Goal: Information Seeking & Learning: Learn about a topic

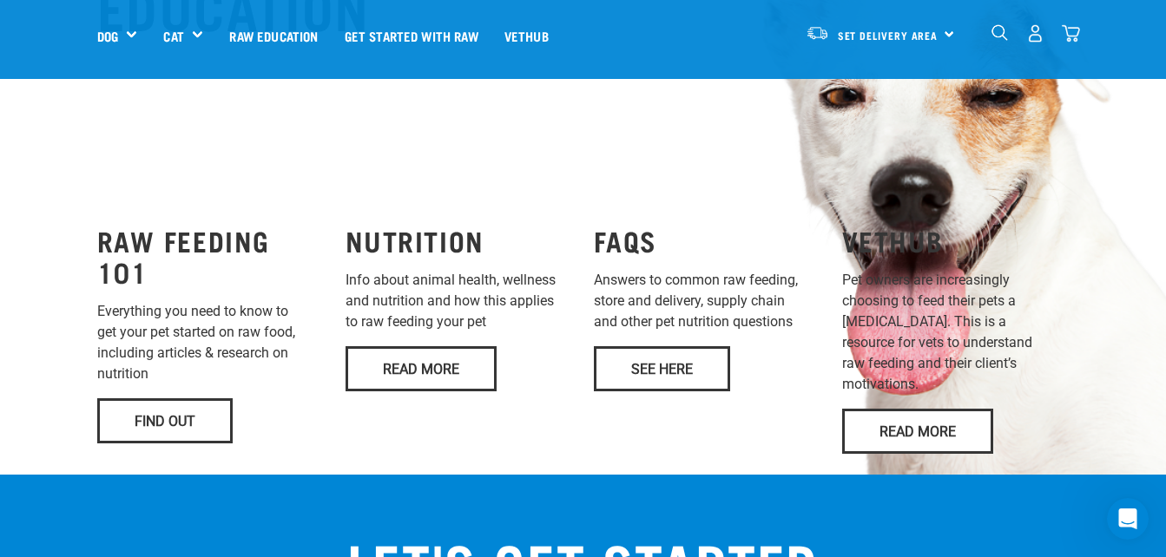
scroll to position [1129, 0]
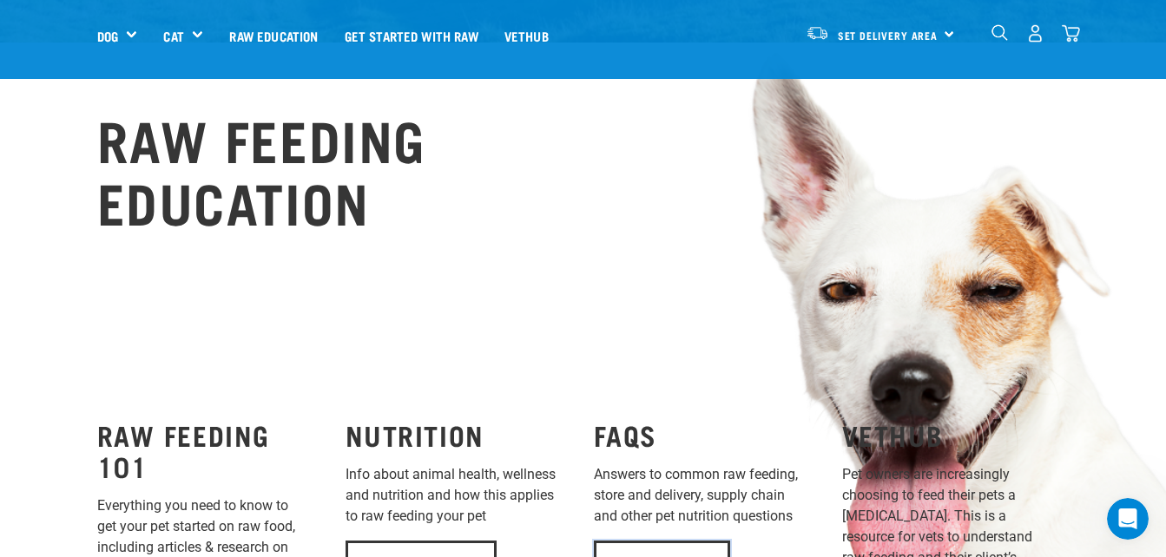
click at [651, 541] on link "See Here" at bounding box center [662, 563] width 136 height 45
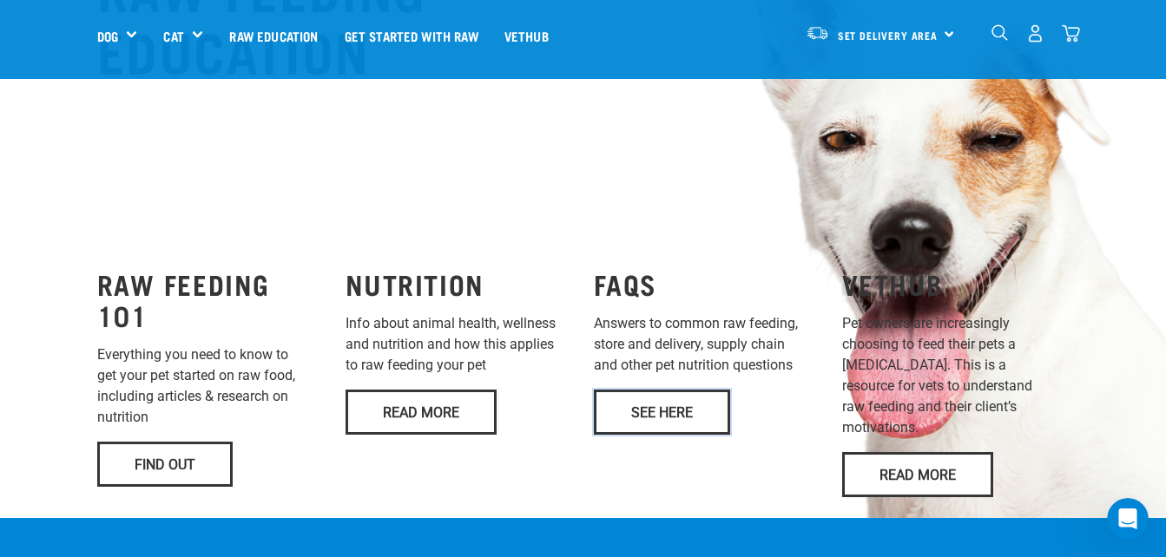
scroll to position [1302, 0]
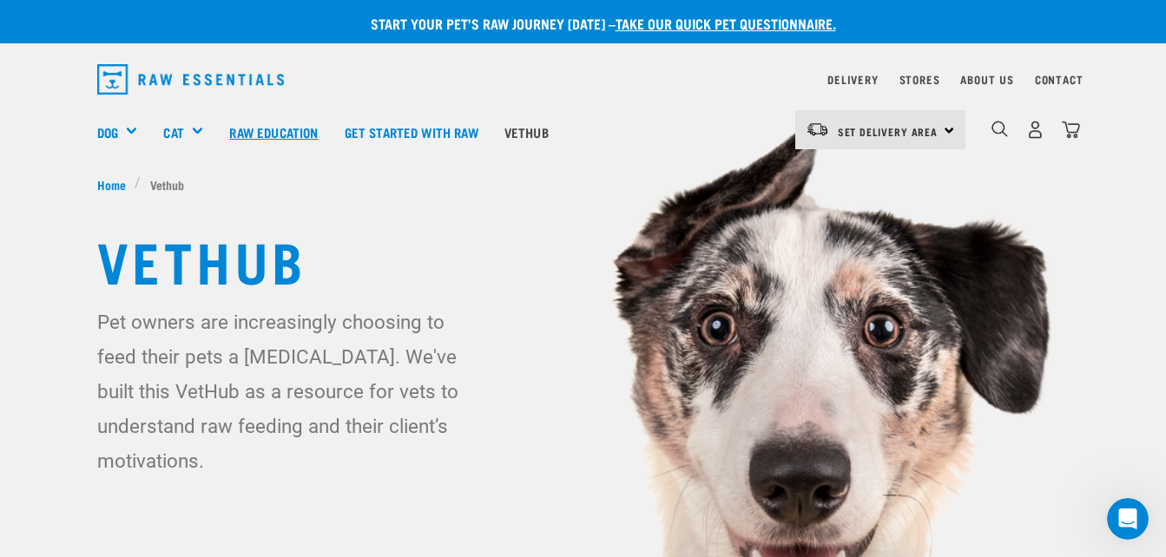
click at [278, 133] on link "Raw Education" at bounding box center [273, 131] width 115 height 69
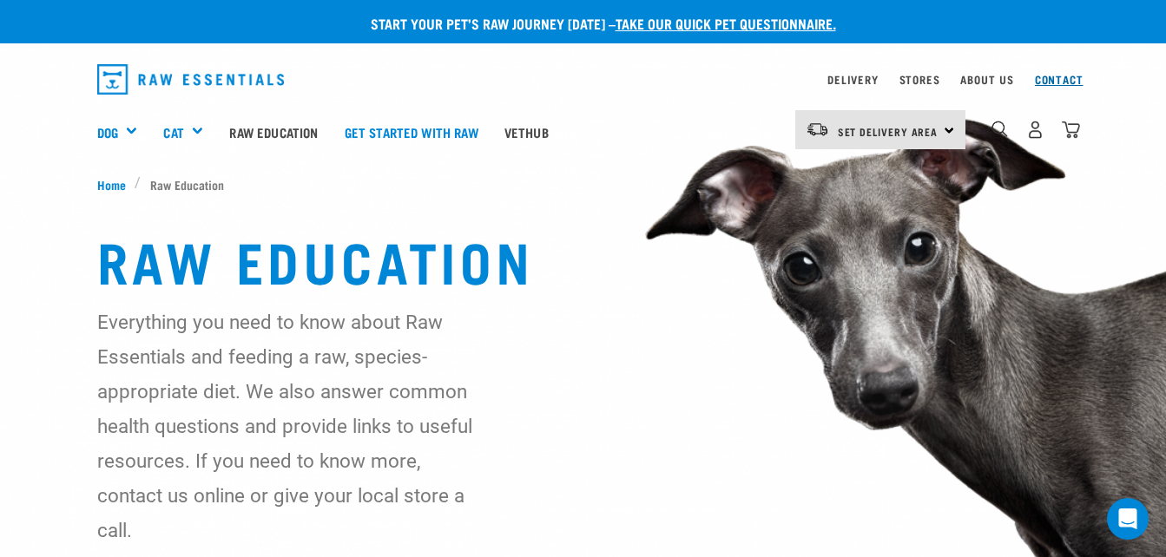
click at [1064, 77] on link "Contact" at bounding box center [1059, 79] width 49 height 6
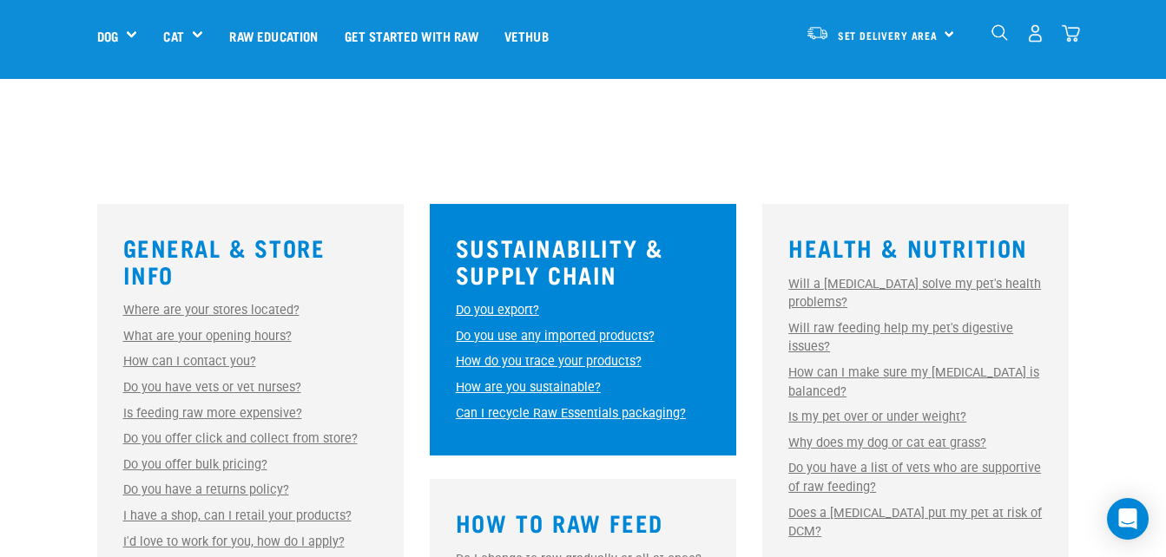
scroll to position [434, 0]
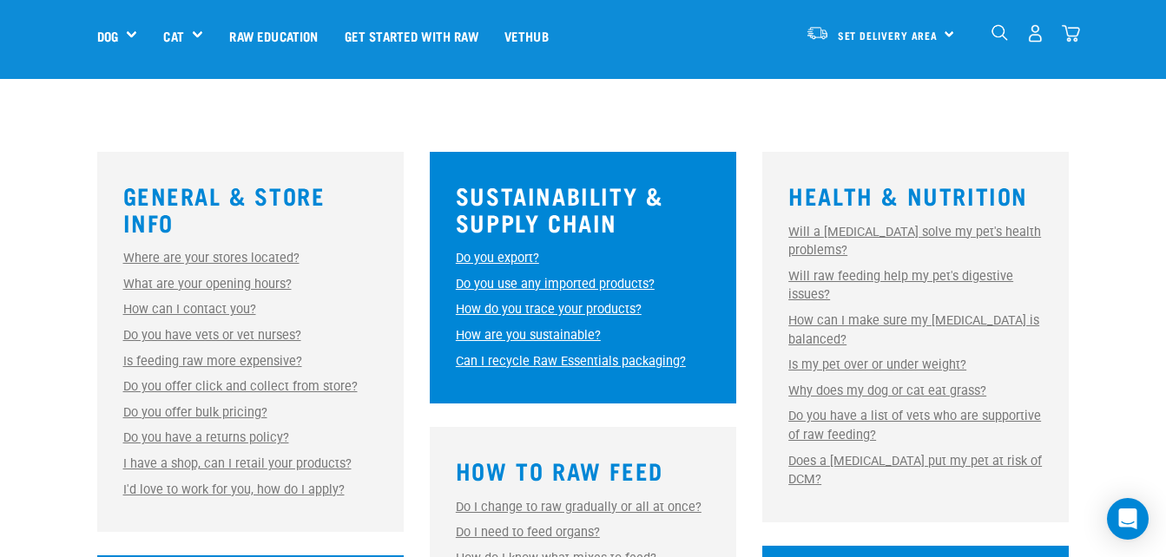
click at [185, 334] on link "Do you have vets or vet nurses?" at bounding box center [212, 335] width 178 height 15
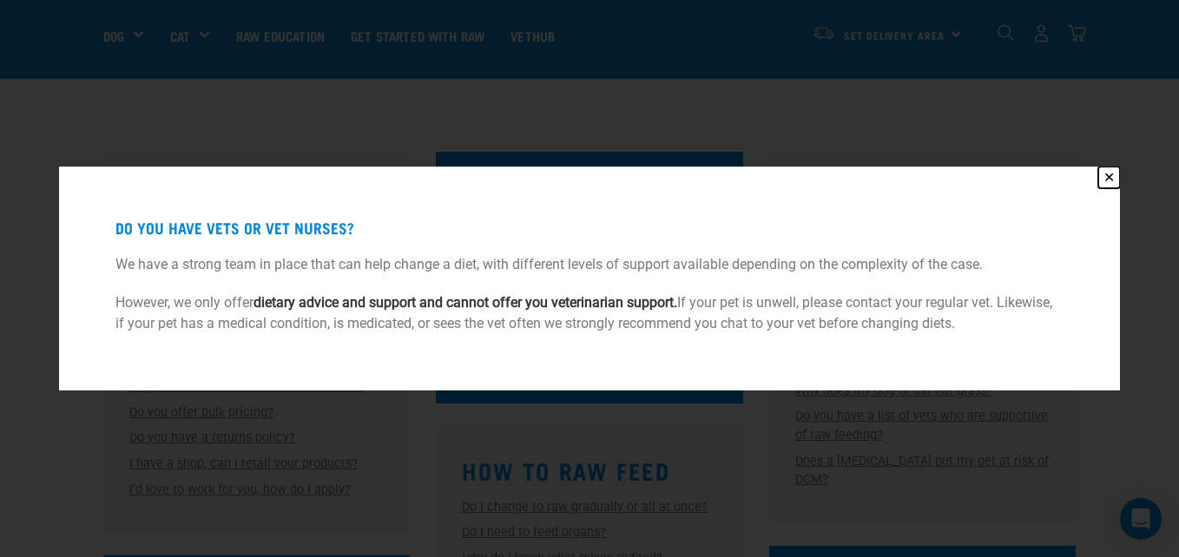
click at [1107, 181] on button "✕" at bounding box center [1109, 178] width 22 height 22
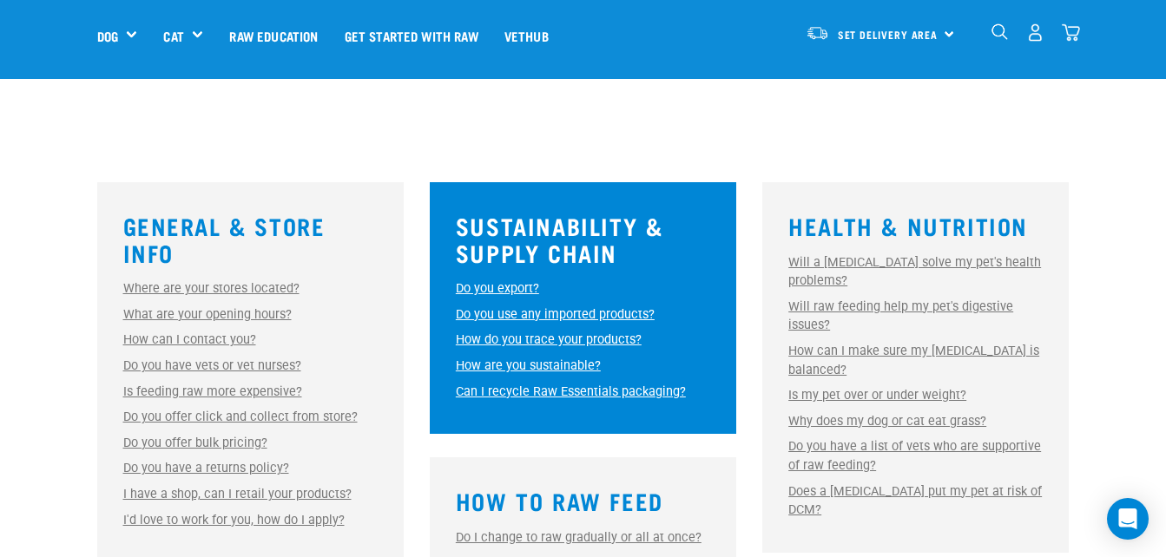
scroll to position [434, 0]
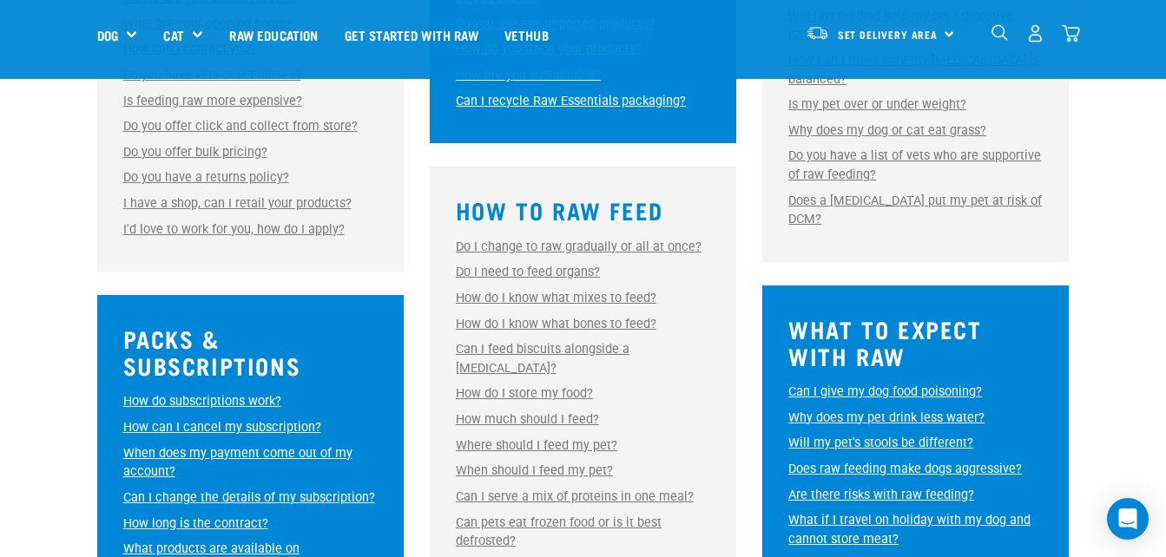
scroll to position [781, 0]
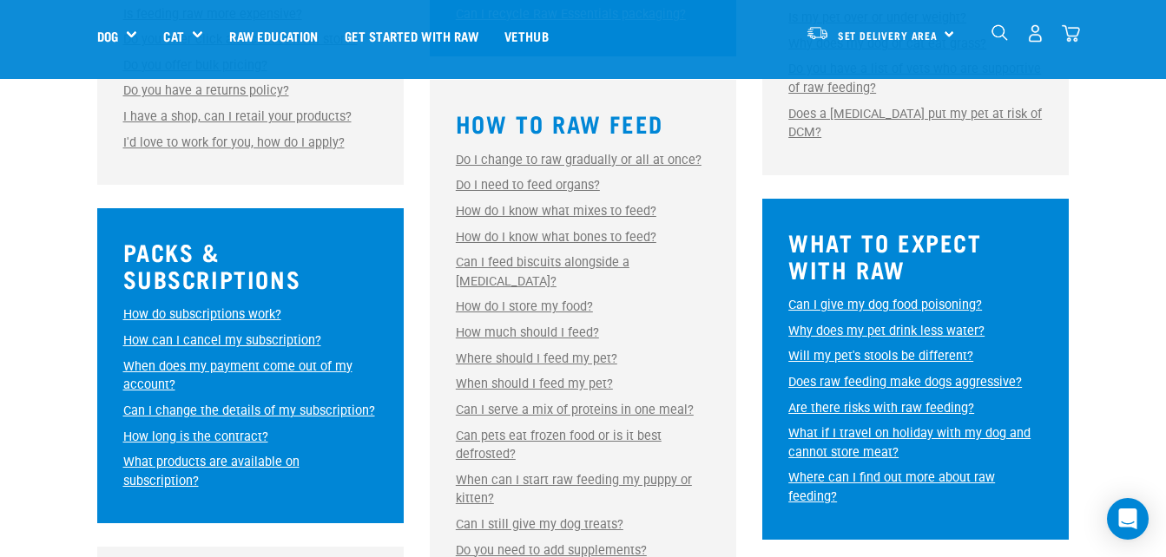
click at [869, 298] on link "Can I give my dog food poisoning?" at bounding box center [885, 305] width 194 height 15
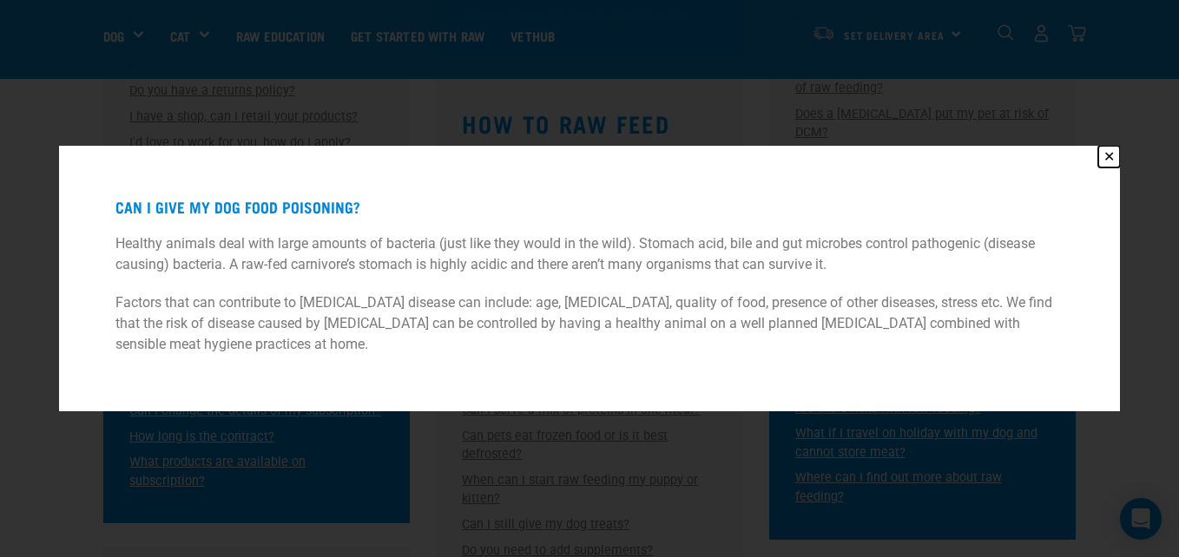
click at [1110, 156] on button "✕" at bounding box center [1109, 157] width 22 height 22
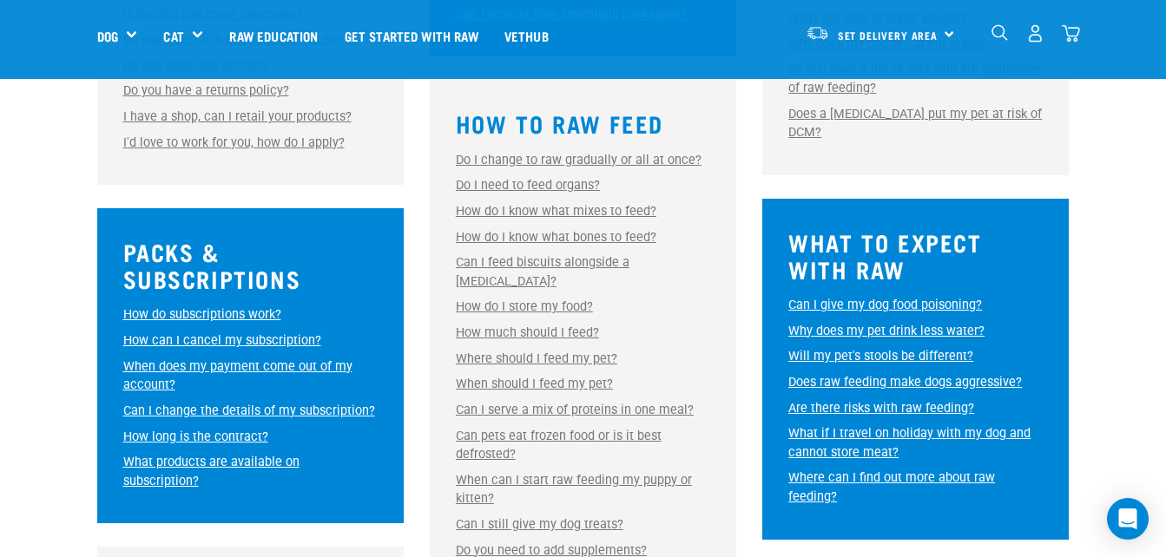
click at [905, 401] on link "Are there risks with raw feeding?" at bounding box center [881, 408] width 186 height 15
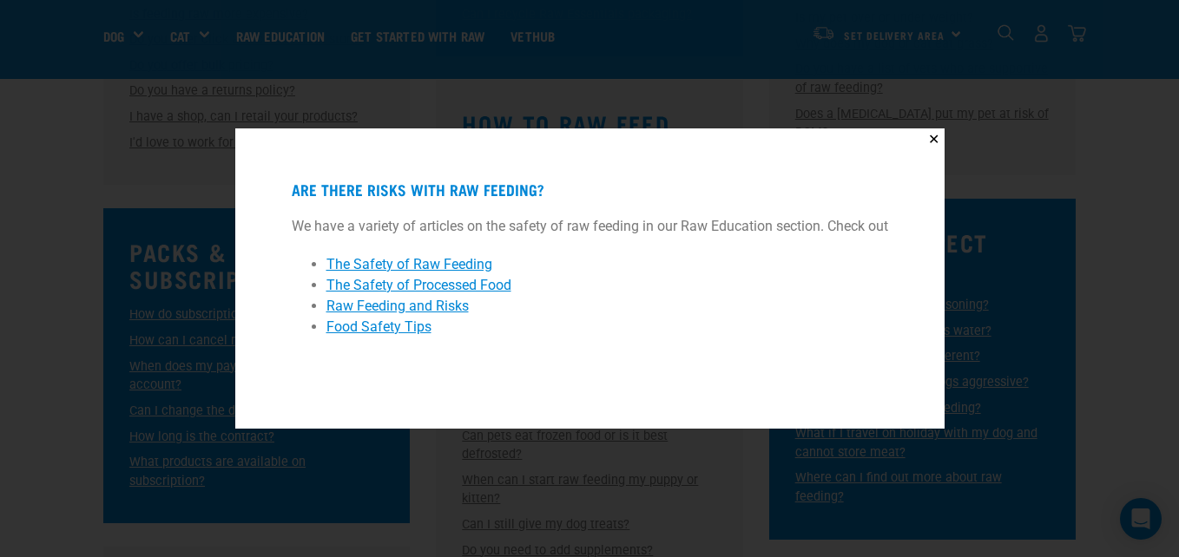
click at [1012, 263] on div "✕ Are there risks with raw feeding? We have a variety of articles on the safety…" at bounding box center [589, 278] width 1179 height 557
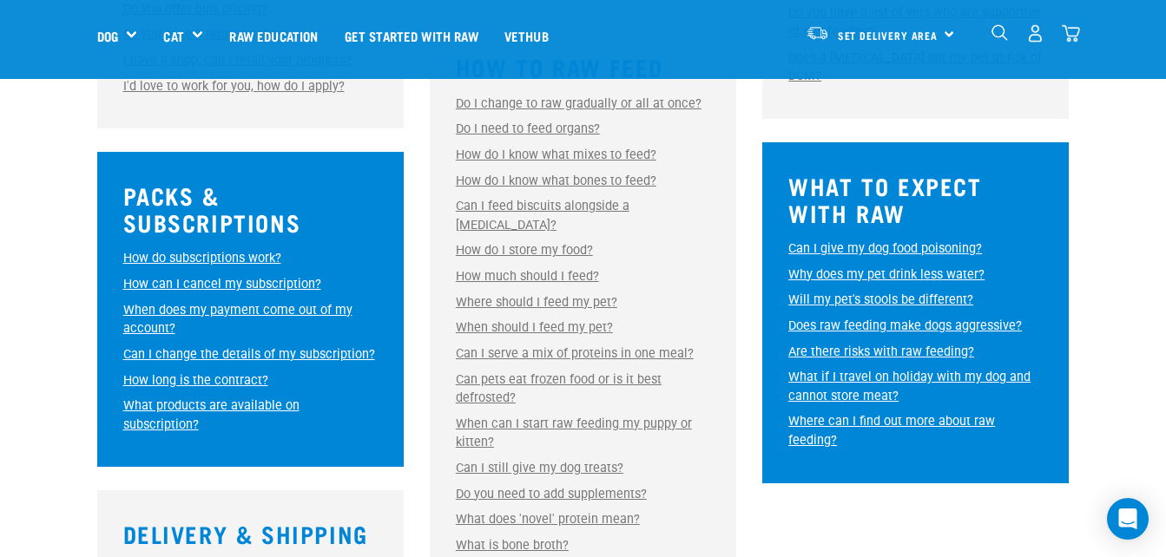
scroll to position [868, 0]
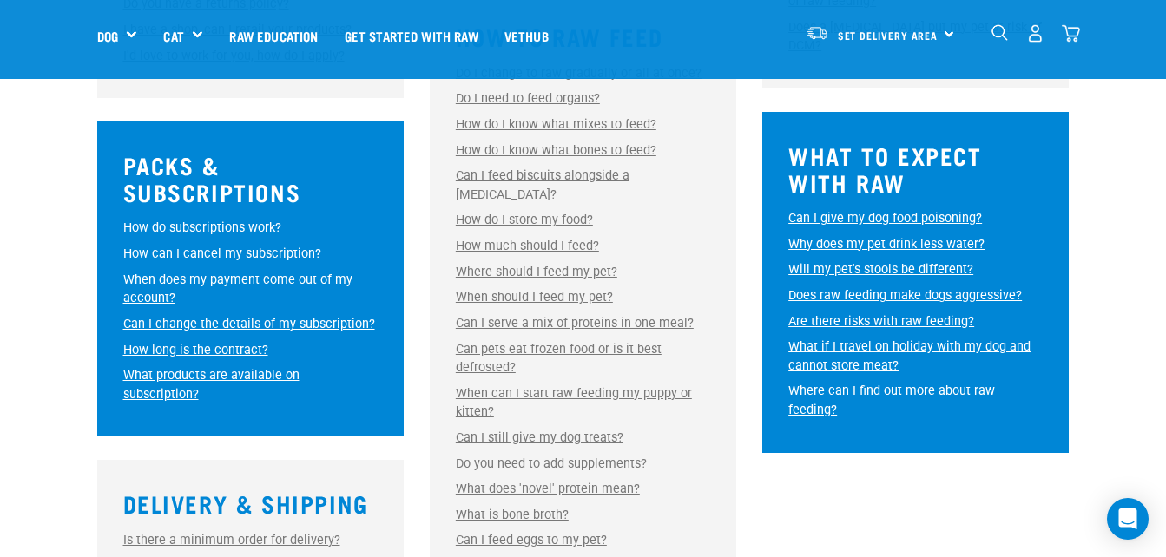
click at [995, 384] on link "Where can I find out more about raw feeding?" at bounding box center [891, 401] width 207 height 34
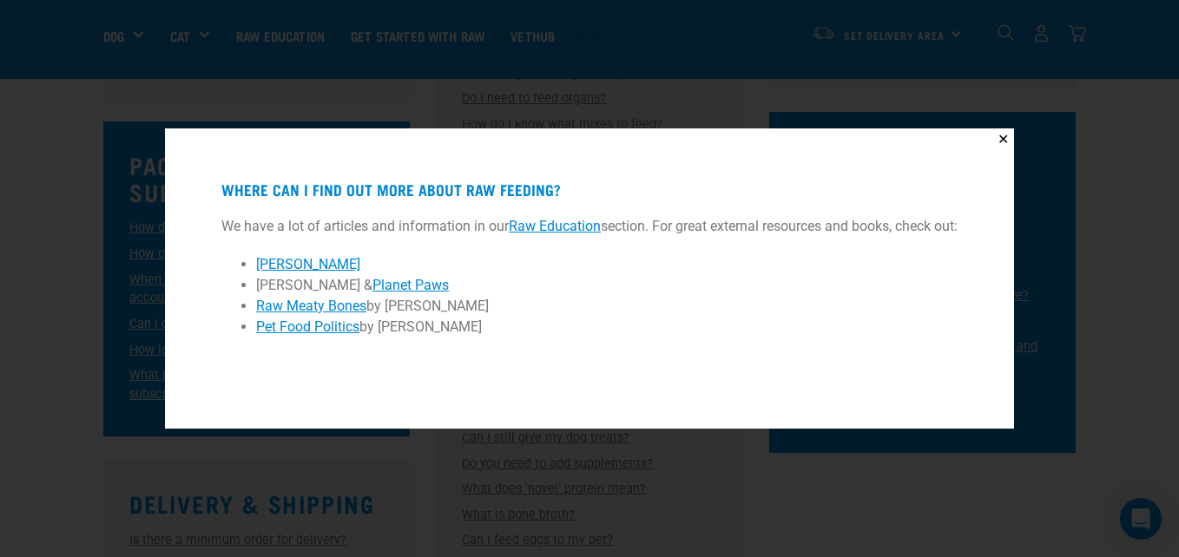
click at [1070, 51] on div "✕ Where can I find out more about raw feeding? We have a lot of articles and in…" at bounding box center [589, 278] width 1179 height 557
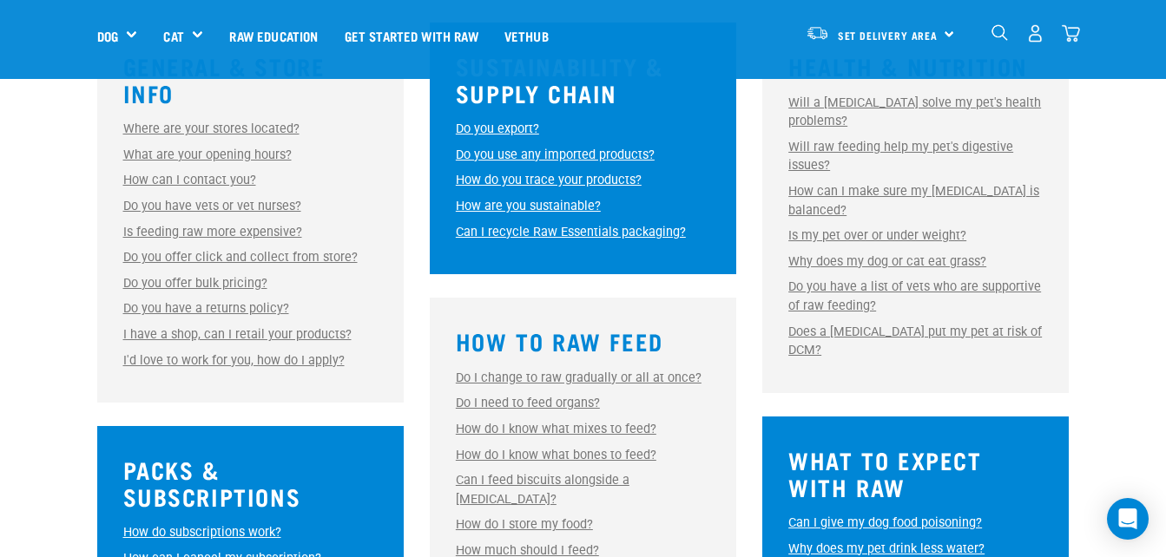
scroll to position [521, 0]
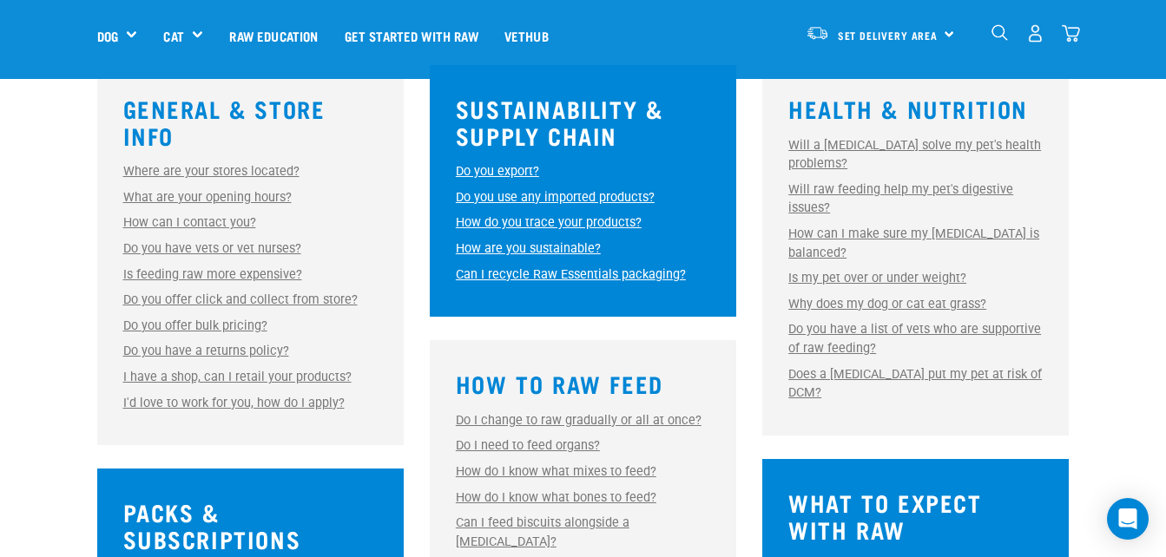
click at [921, 238] on link "How can I make sure my raw diet is balanced?" at bounding box center [913, 244] width 251 height 34
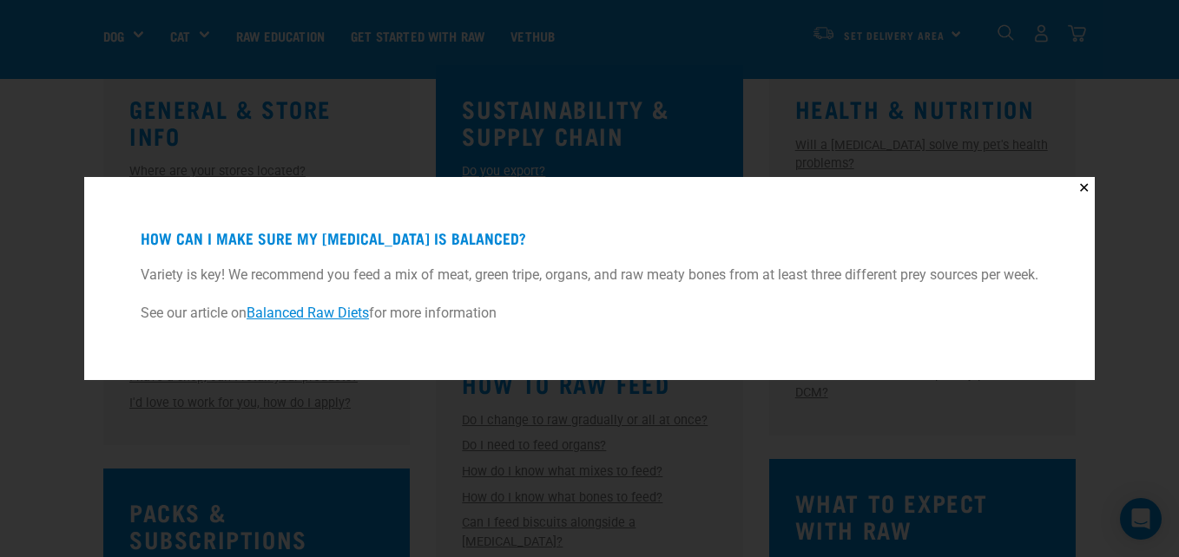
click at [1076, 188] on div "✕ How can I make sure my raw diet is balanced? Variety is key! We recommend you…" at bounding box center [589, 278] width 1011 height 203
click at [1084, 186] on button "✕" at bounding box center [1084, 188] width 22 height 22
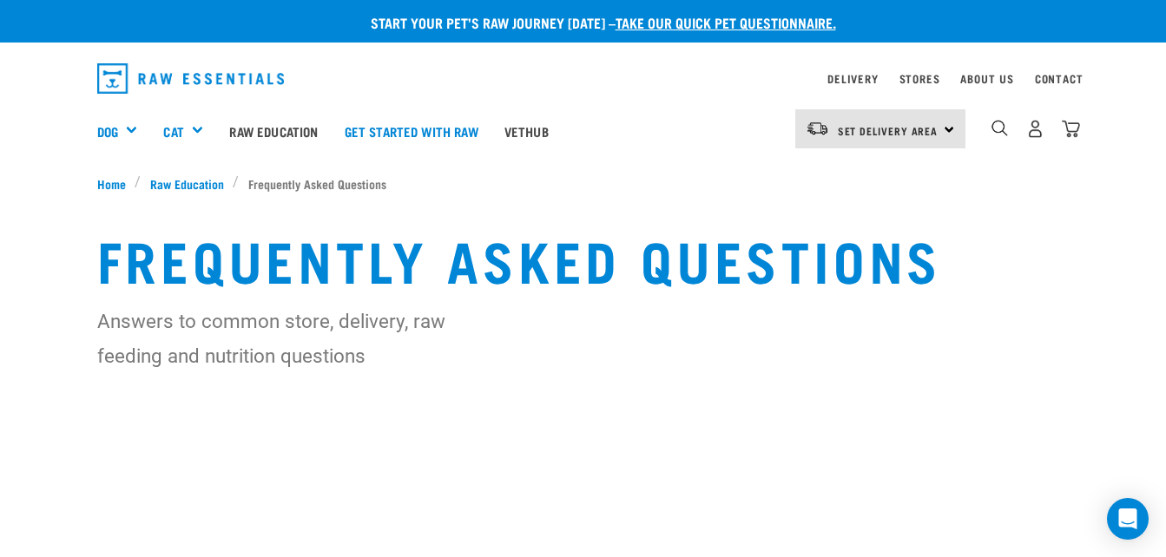
scroll to position [0, 0]
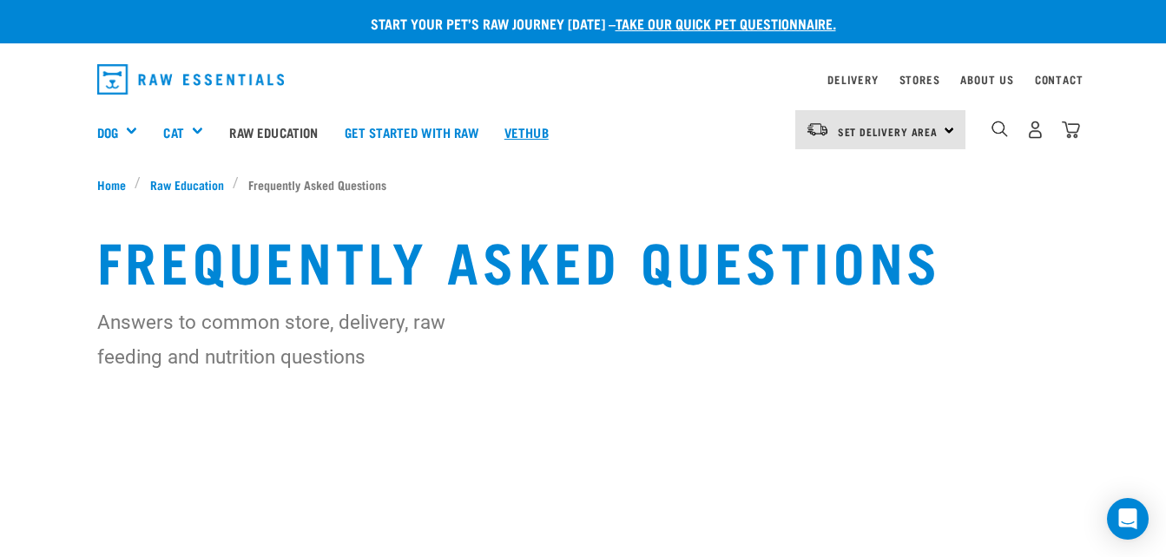
click at [534, 142] on link "Vethub" at bounding box center [526, 131] width 70 height 69
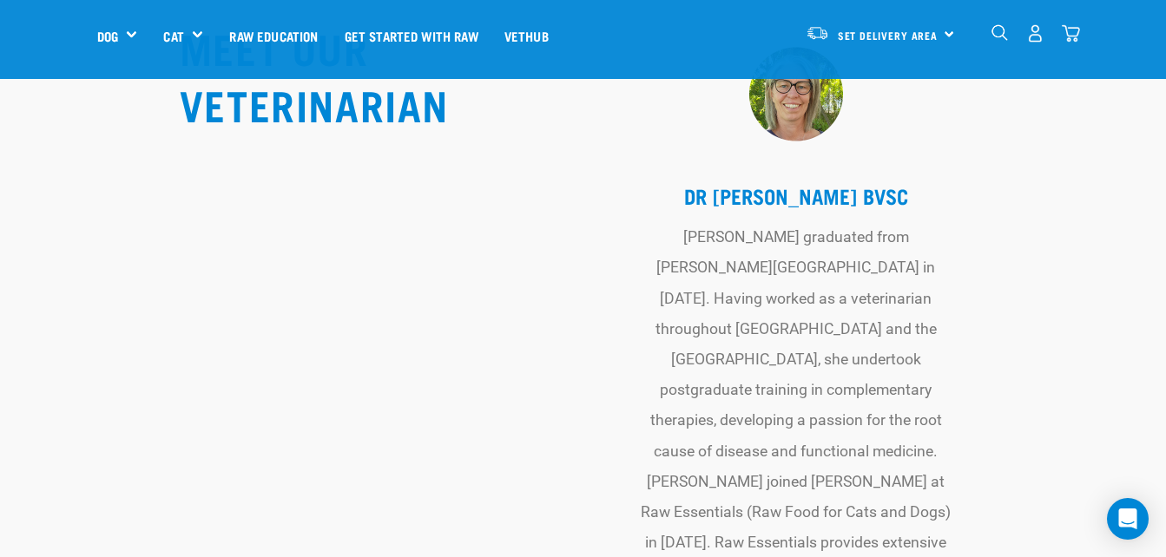
scroll to position [6338, 0]
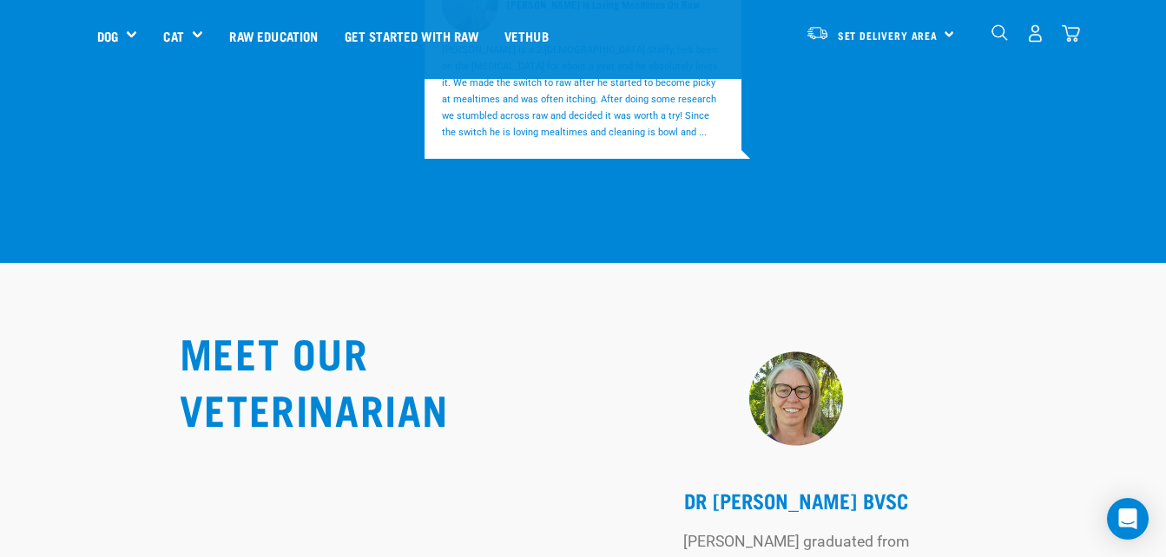
drag, startPoint x: 690, startPoint y: 294, endPoint x: 589, endPoint y: 342, distance: 112.2
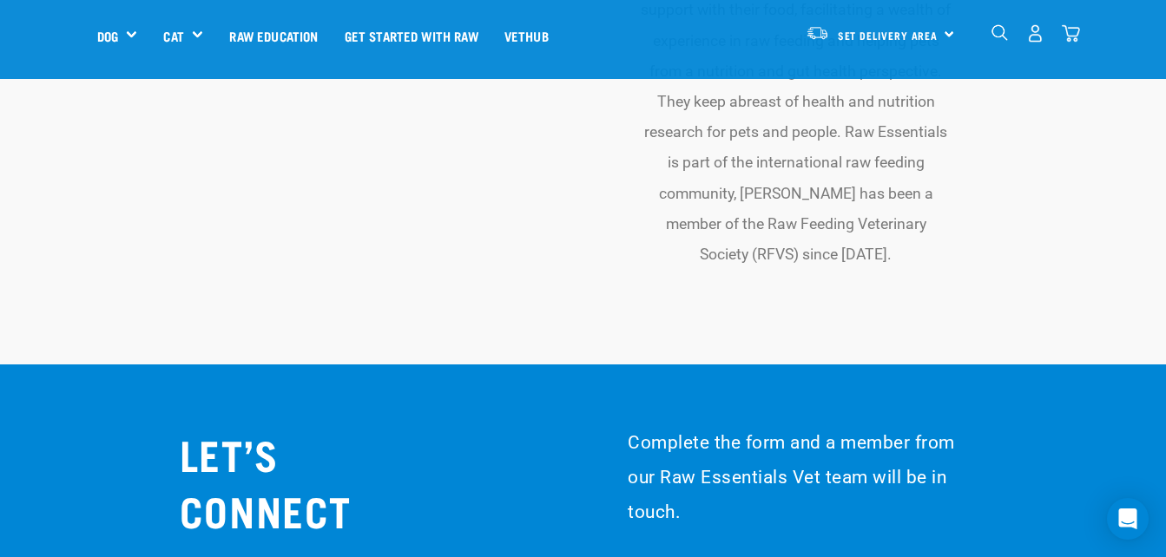
scroll to position [7032, 0]
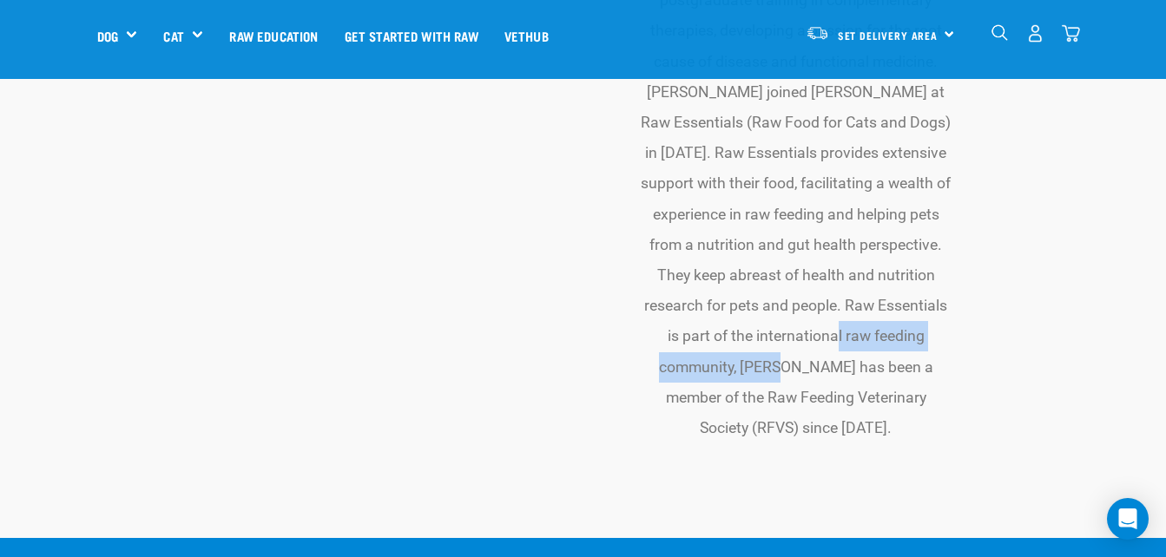
drag, startPoint x: 678, startPoint y: 227, endPoint x: 889, endPoint y: 238, distance: 211.3
click at [889, 238] on td "Rebecca graduated from Massey University in 1996. Having worked as a veterinari…" at bounding box center [795, 138] width 335 height 627
copy td "Raw Feeding Veterinary Society"
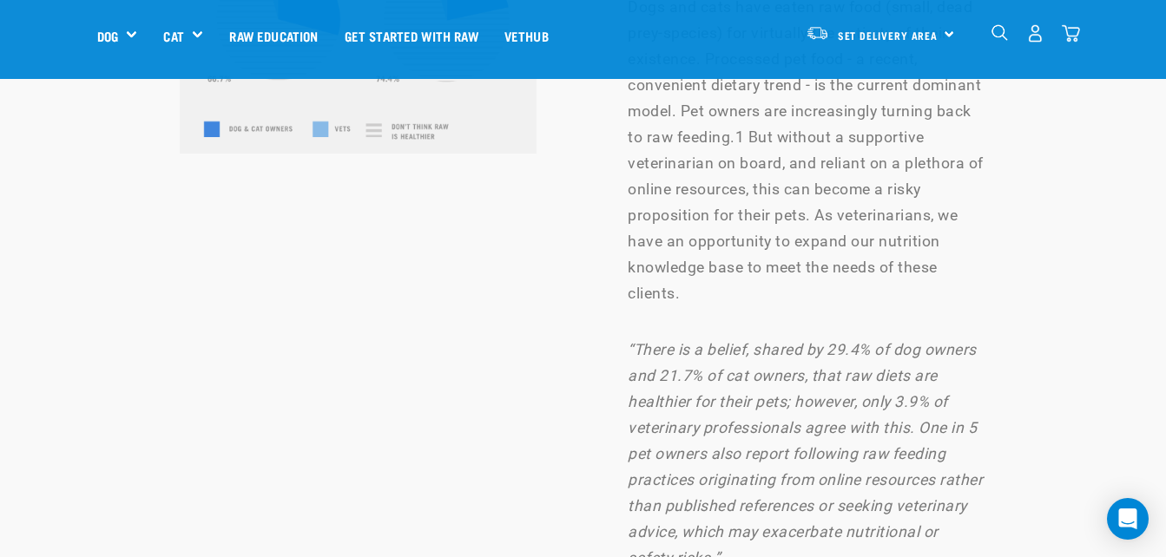
scroll to position [9029, 0]
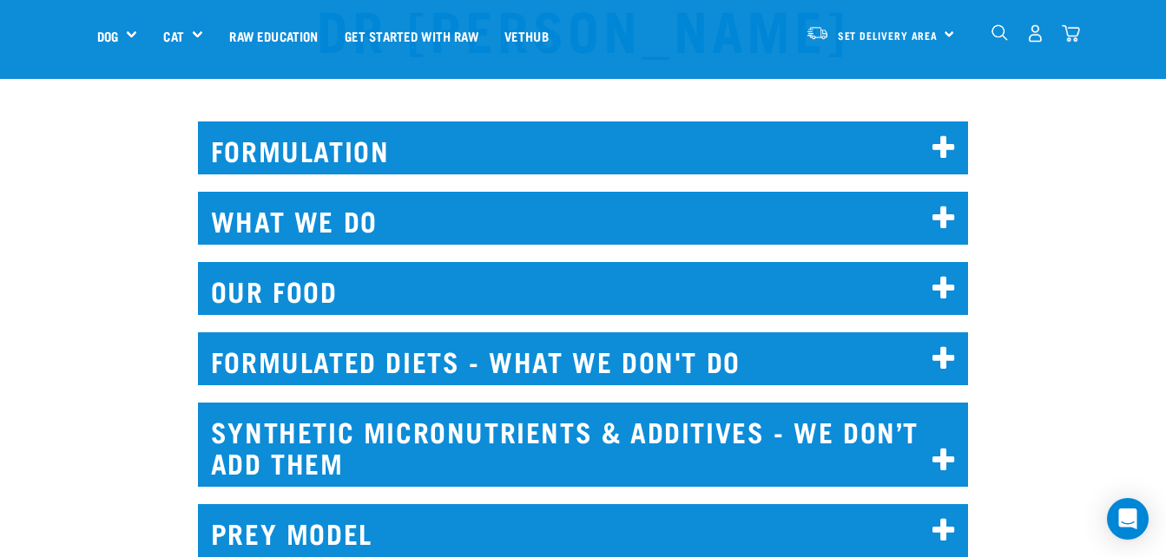
scroll to position [174, 0]
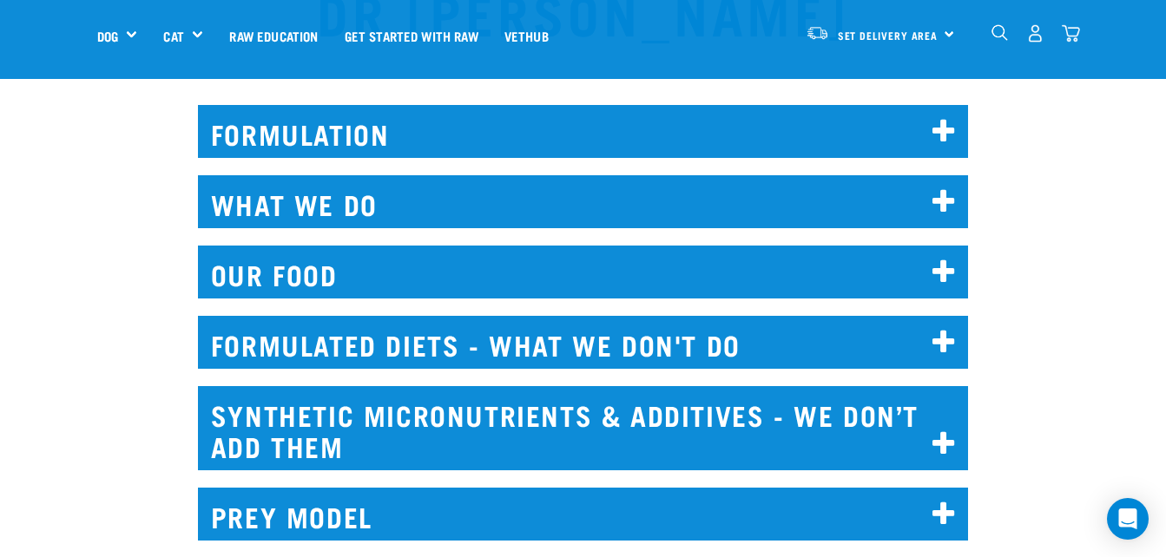
click at [944, 130] on icon at bounding box center [943, 132] width 23 height 28
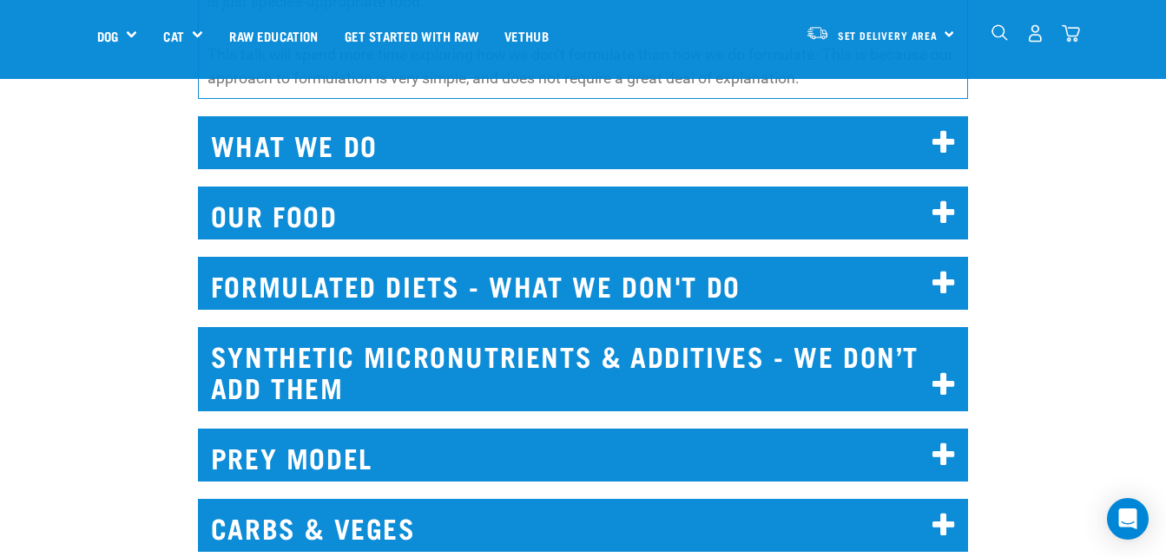
scroll to position [695, 0]
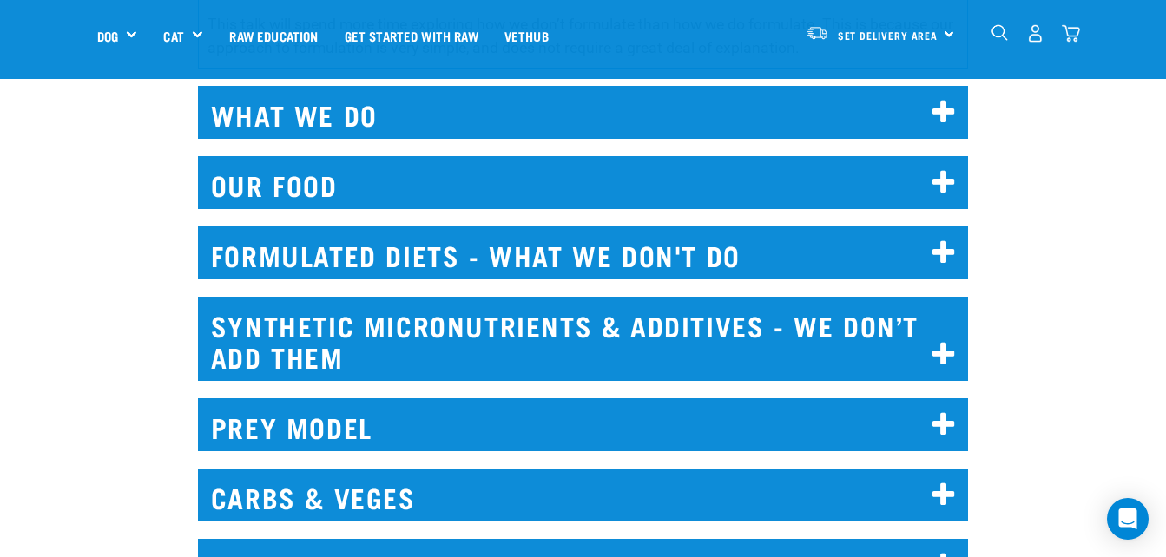
click at [945, 244] on icon at bounding box center [943, 254] width 23 height 28
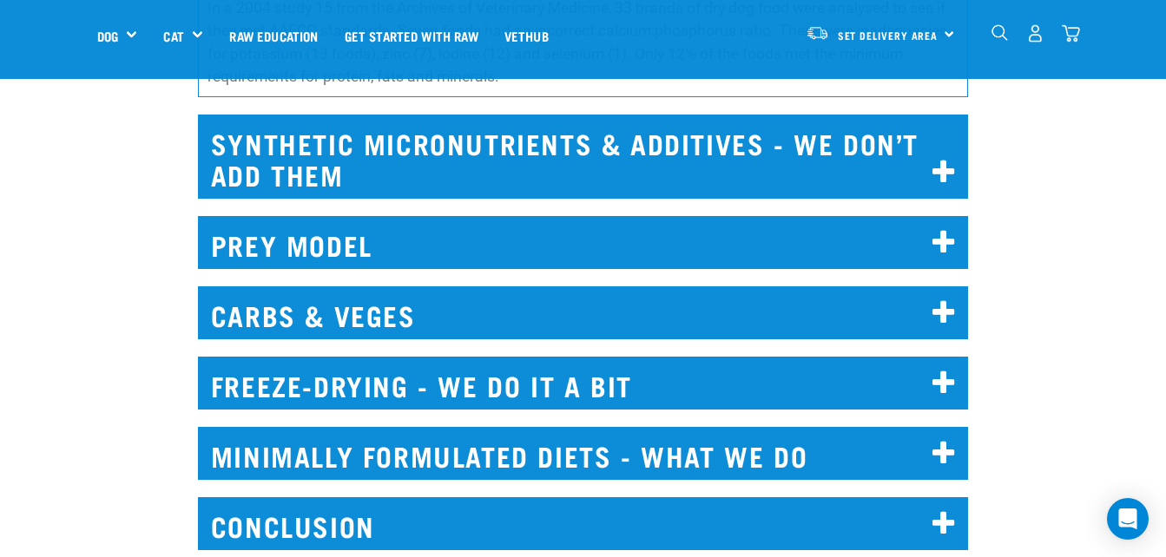
scroll to position [5817, 0]
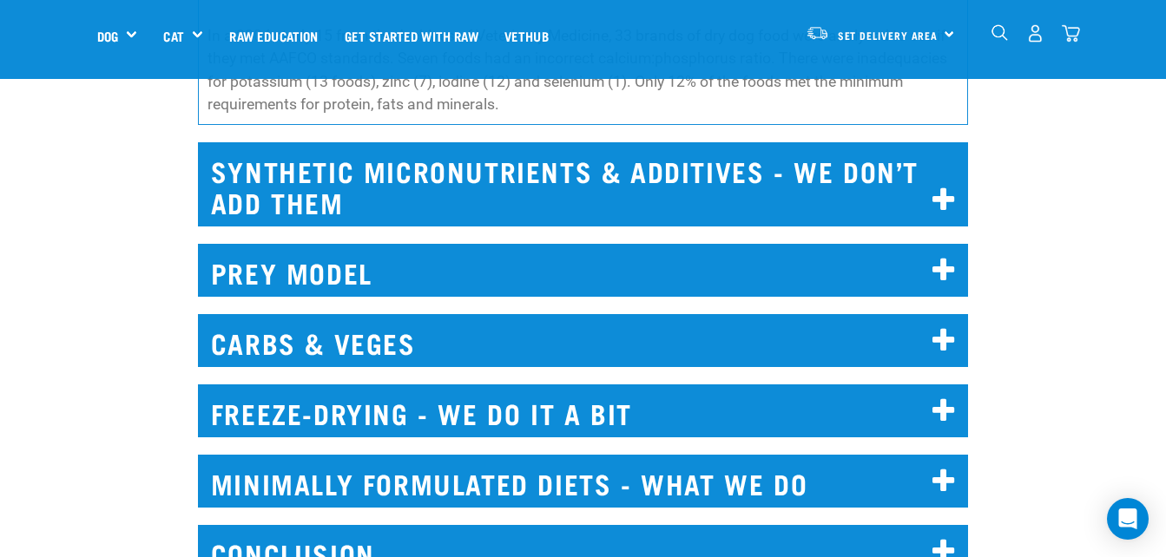
click at [939, 214] on icon at bounding box center [943, 201] width 23 height 28
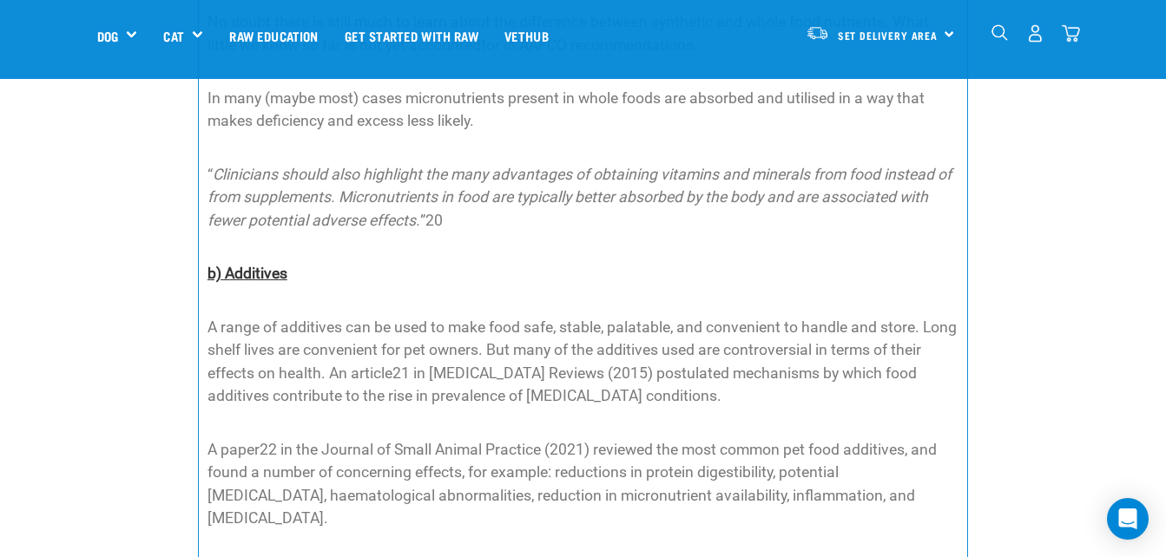
scroll to position [8074, 0]
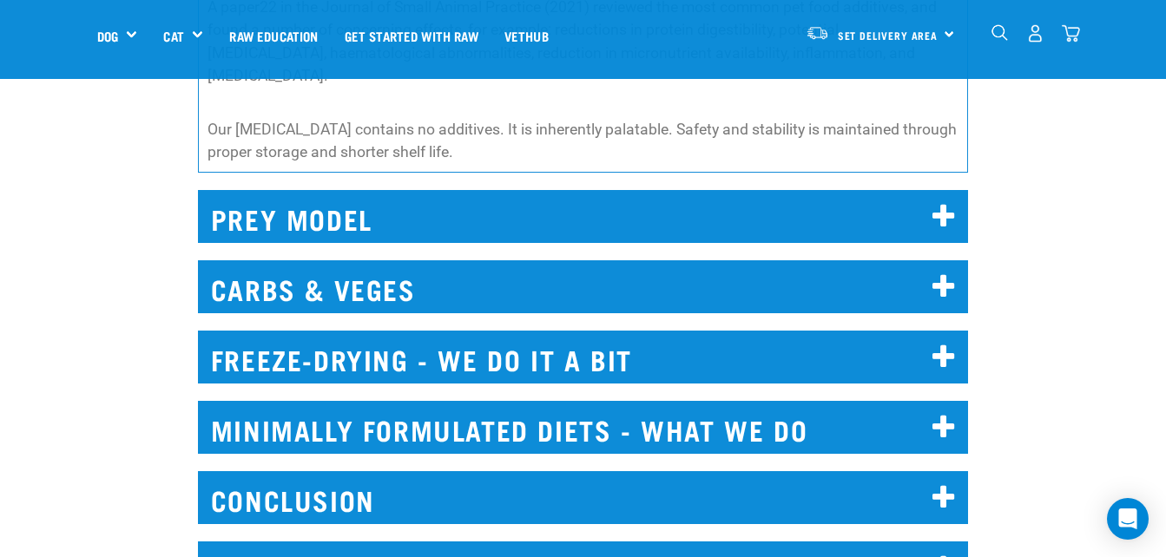
click at [968, 451] on h2 "MINIMALLY FORMULATED DIETS - WHAT WE DO" at bounding box center [583, 427] width 770 height 53
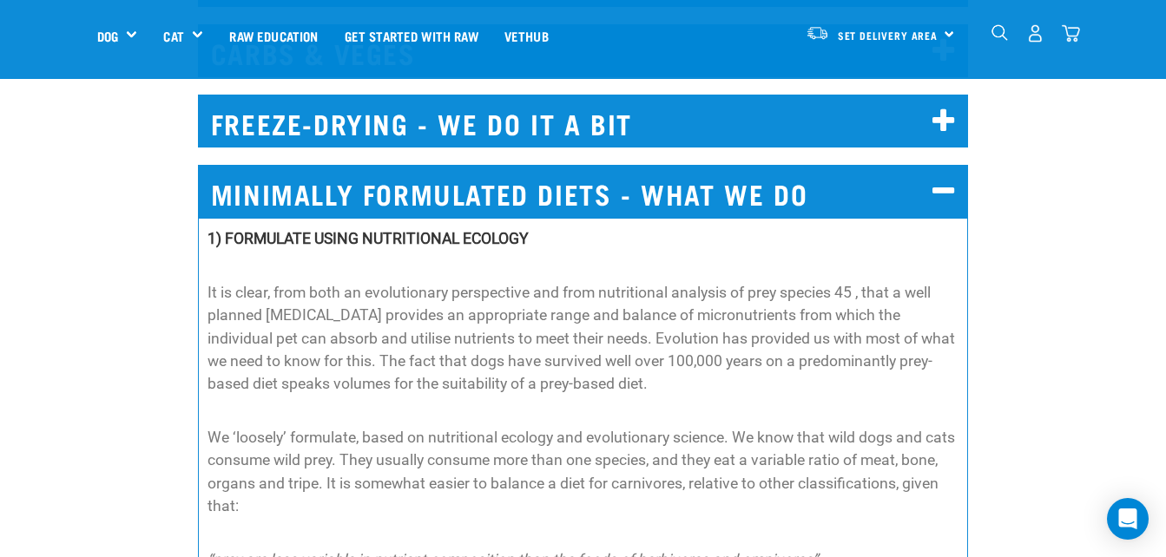
scroll to position [8335, 0]
